Goal: Information Seeking & Learning: Learn about a topic

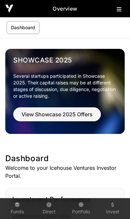
click at [119, 11] on icon at bounding box center [119, 9] width 5 height 5
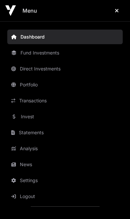
click at [35, 165] on link "News" at bounding box center [65, 164] width 116 height 15
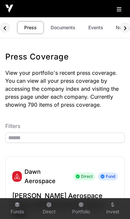
click at [67, 30] on link "Documents" at bounding box center [63, 27] width 34 height 13
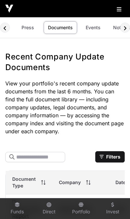
click at [94, 30] on link "Events" at bounding box center [93, 27] width 27 height 13
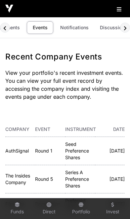
scroll to position [0, 61]
click at [106, 29] on link "Discussions" at bounding box center [109, 27] width 36 height 13
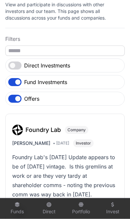
scroll to position [64, 0]
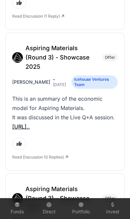
scroll to position [1117, 0]
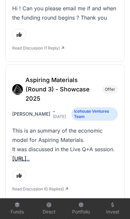
click at [30, 155] on link "[URL].." at bounding box center [21, 158] width 18 height 7
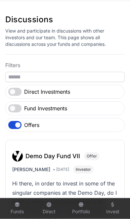
scroll to position [55, 0]
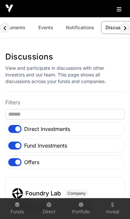
click at [119, 10] on icon at bounding box center [119, 9] width 5 height 5
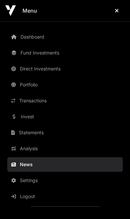
click at [38, 118] on link "Invest" at bounding box center [65, 116] width 116 height 15
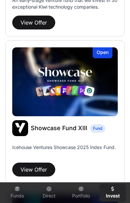
scroll to position [308, 0]
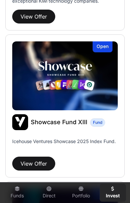
click at [33, 159] on button "View Offer" at bounding box center [33, 164] width 43 height 14
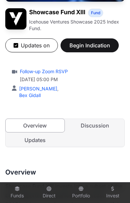
scroll to position [113, 0]
click at [29, 143] on link "Updates" at bounding box center [35, 140] width 59 height 13
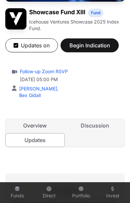
scroll to position [0, 3]
click at [98, 128] on link "Discussion" at bounding box center [95, 125] width 59 height 13
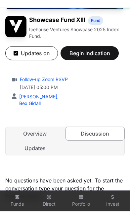
scroll to position [0, 3]
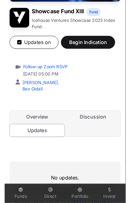
scroll to position [0, 3]
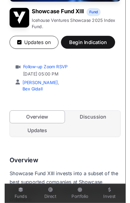
scroll to position [0, 3]
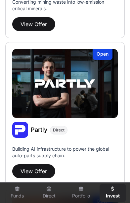
scroll to position [1039, 0]
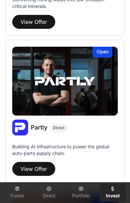
click at [30, 164] on button "View Offer" at bounding box center [33, 169] width 43 height 14
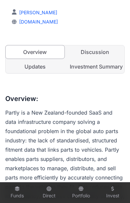
scroll to position [172, 0]
click at [111, 69] on link "Investment Summary" at bounding box center [95, 66] width 59 height 13
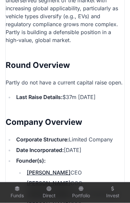
scroll to position [990, 0]
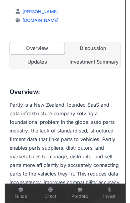
scroll to position [0, 3]
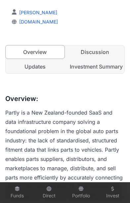
click at [41, 67] on link "Updates" at bounding box center [35, 66] width 59 height 13
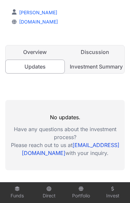
scroll to position [0, 3]
click at [99, 56] on link "Discussion" at bounding box center [95, 51] width 59 height 13
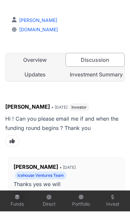
scroll to position [0, 3]
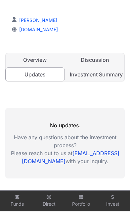
scroll to position [0, 3]
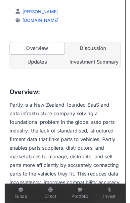
scroll to position [0, 3]
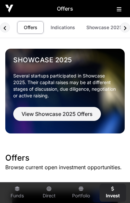
click at [64, 30] on link "Indications" at bounding box center [62, 27] width 33 height 13
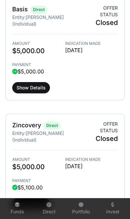
scroll to position [791, 0]
